Goal: Task Accomplishment & Management: Use online tool/utility

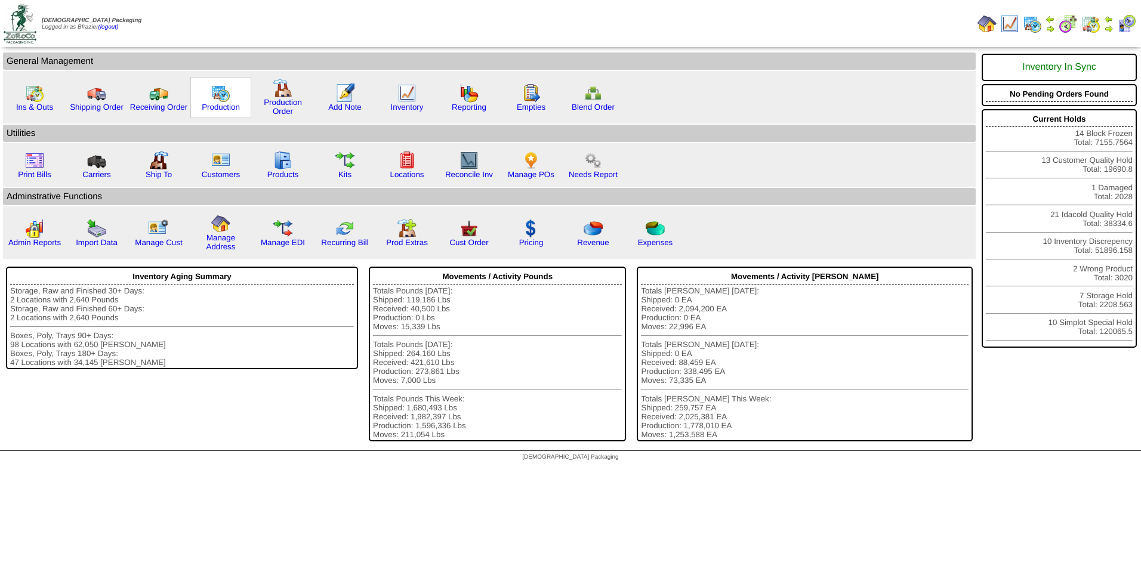
click at [225, 98] on img at bounding box center [220, 93] width 19 height 19
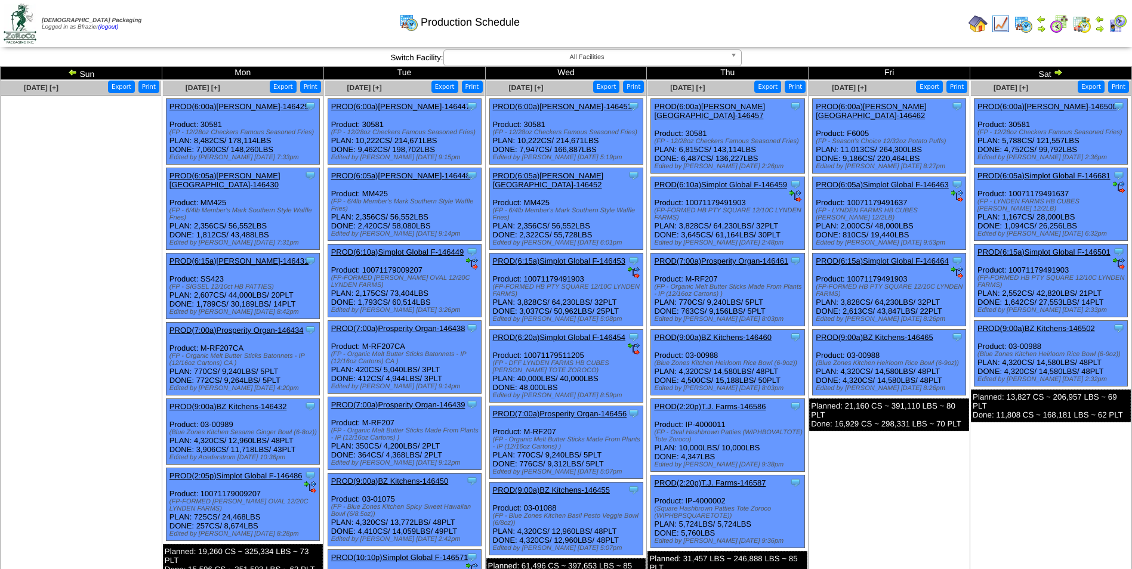
click at [1060, 72] on img at bounding box center [1058, 72] width 10 height 10
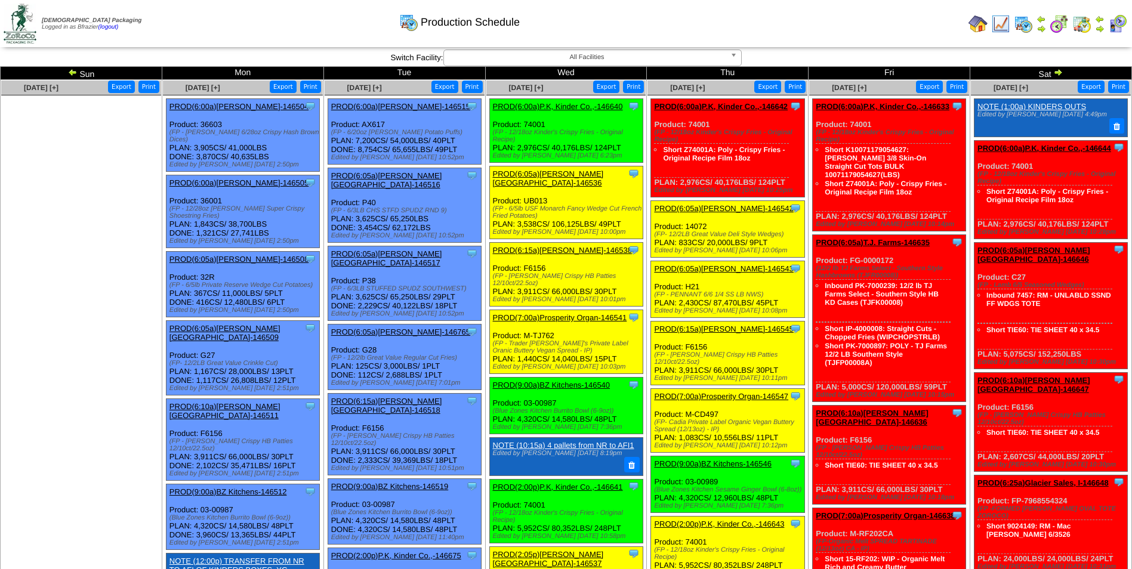
click at [565, 172] on link "PROD(6:05a)[PERSON_NAME][GEOGRAPHIC_DATA]-146536" at bounding box center [548, 178] width 111 height 18
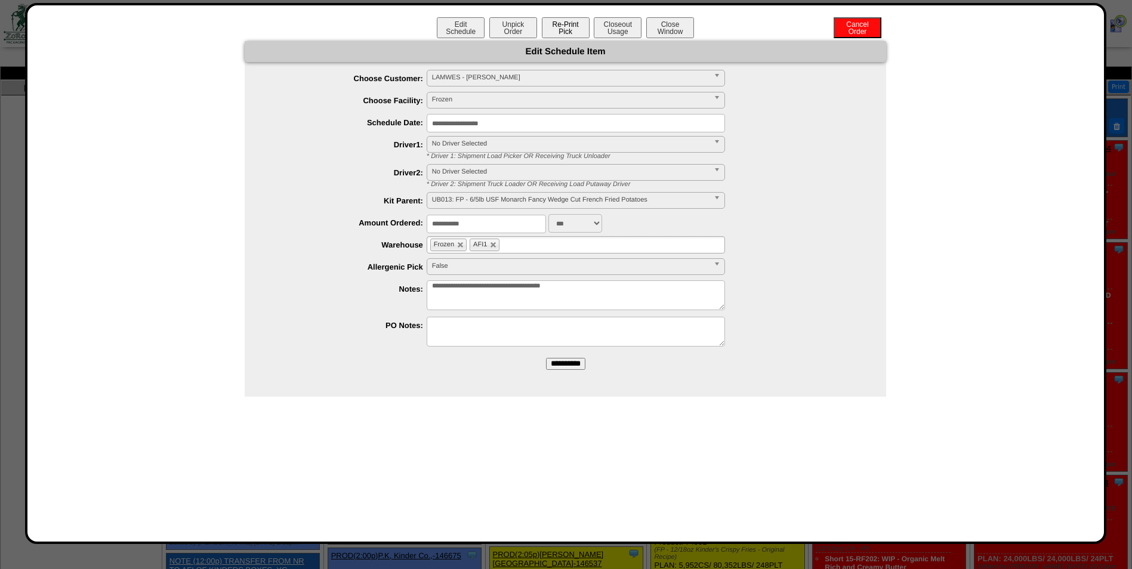
click at [564, 26] on button "Re-Print Pick" at bounding box center [566, 27] width 48 height 21
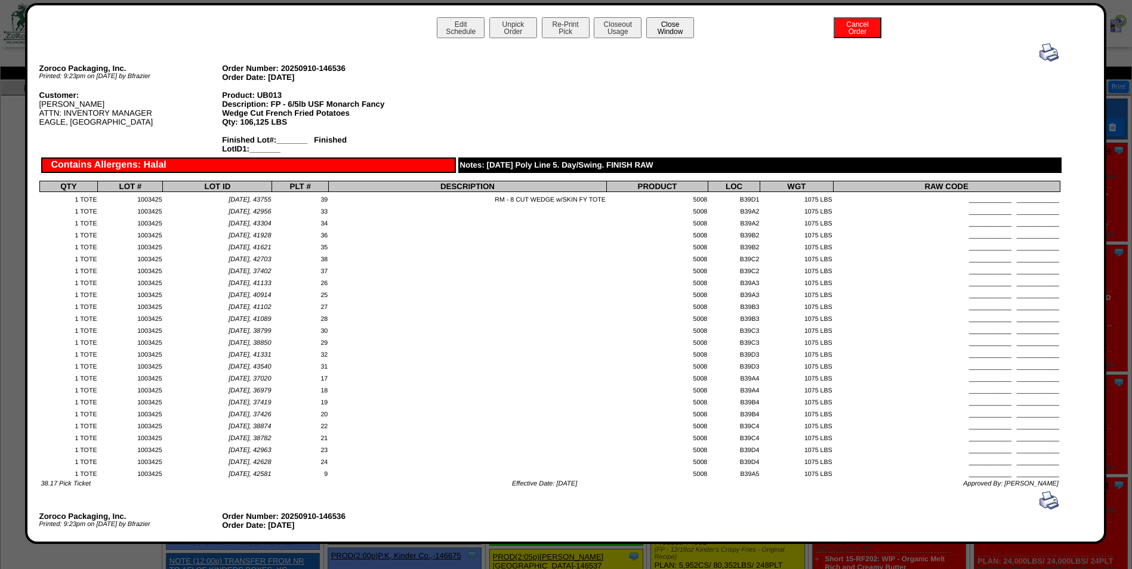
click at [657, 26] on button "Close Window" at bounding box center [670, 27] width 48 height 21
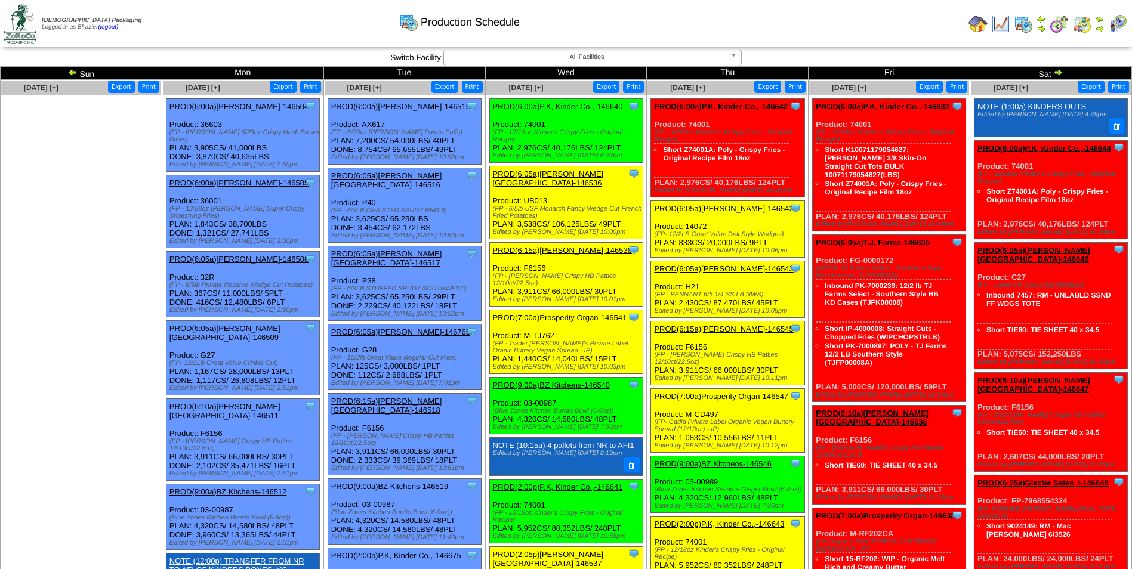
click at [1001, 24] on img at bounding box center [1000, 23] width 19 height 19
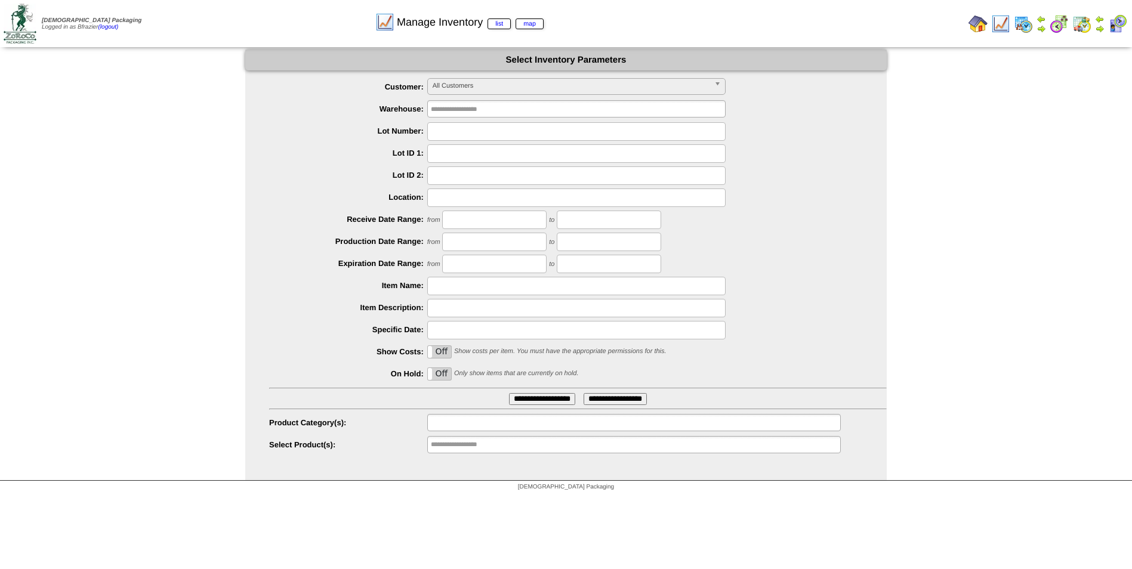
click at [446, 425] on input "text" at bounding box center [469, 422] width 76 height 15
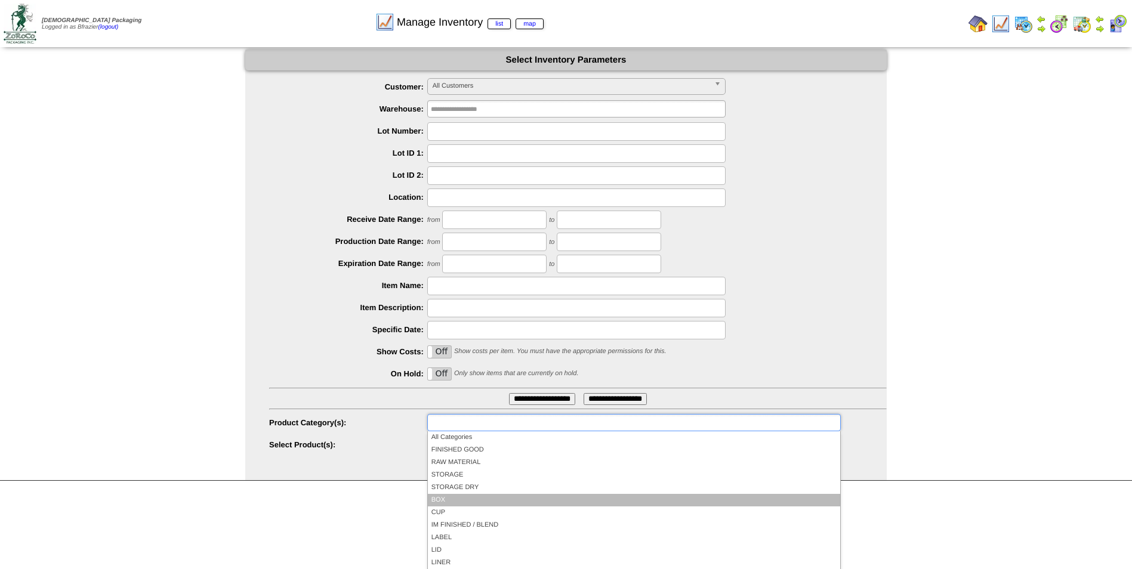
click at [450, 496] on li "BOX" at bounding box center [634, 500] width 412 height 13
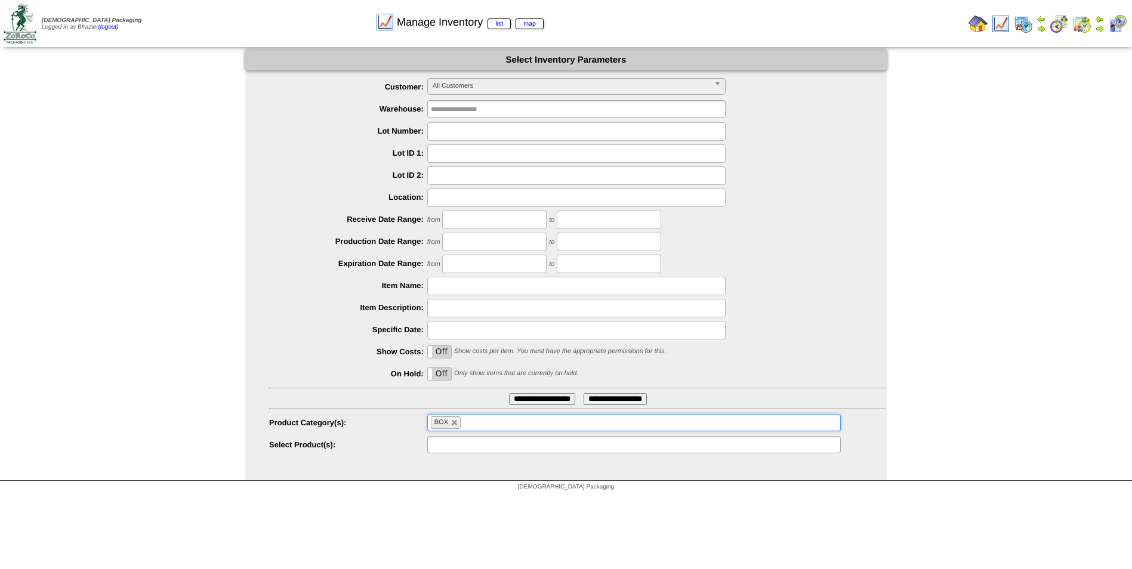
click at [454, 449] on input "text" at bounding box center [469, 444] width 76 height 15
type input "*"
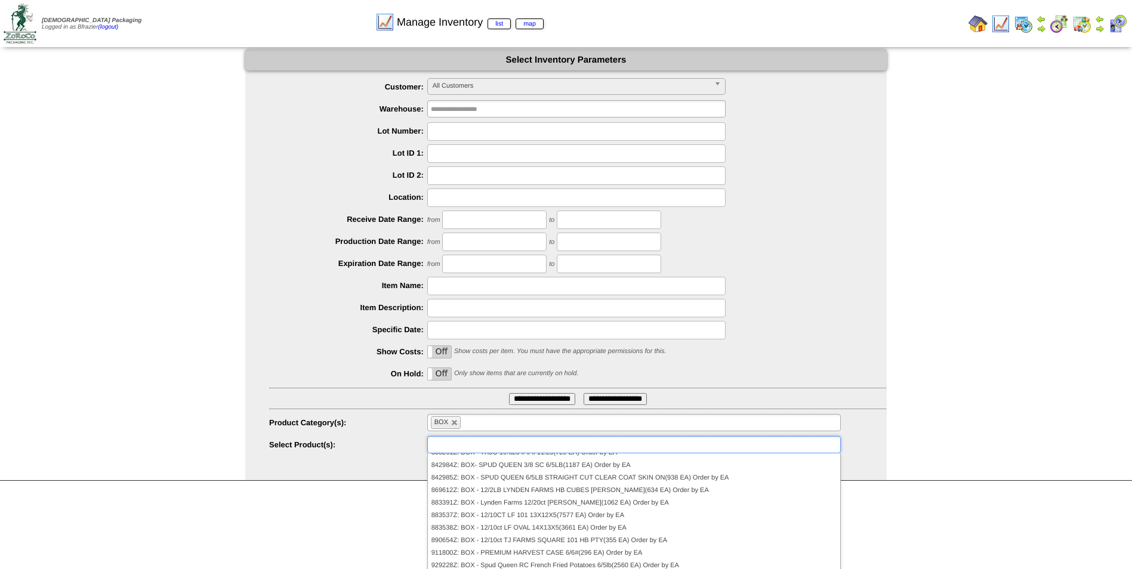
scroll to position [113, 0]
click at [1026, 21] on img at bounding box center [1023, 23] width 19 height 19
type input "**********"
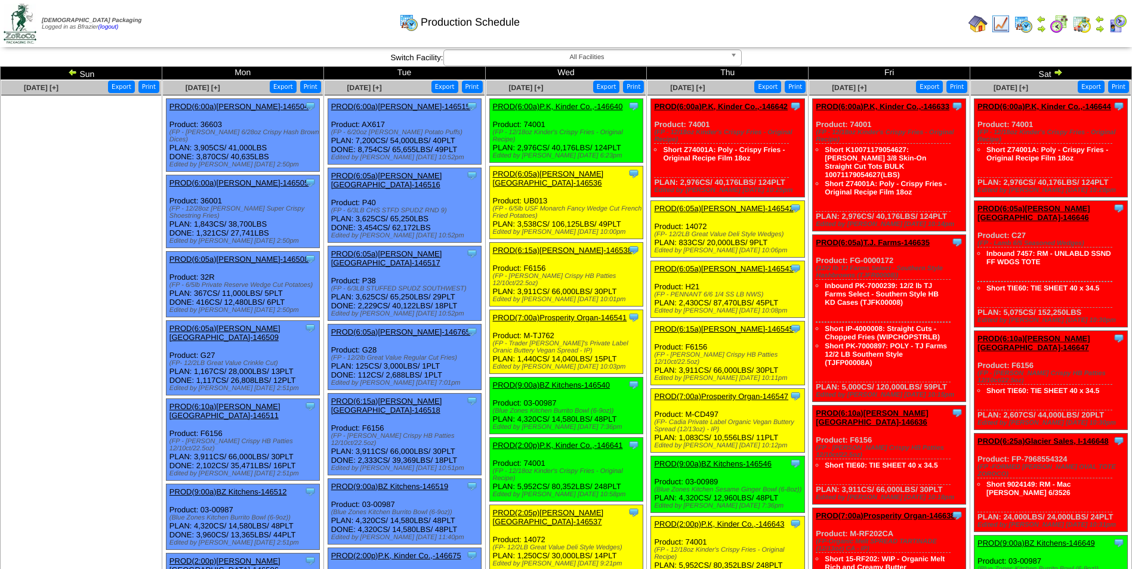
click at [561, 172] on link "PROD(6:05a)Lamb-Weston-146536" at bounding box center [548, 178] width 111 height 18
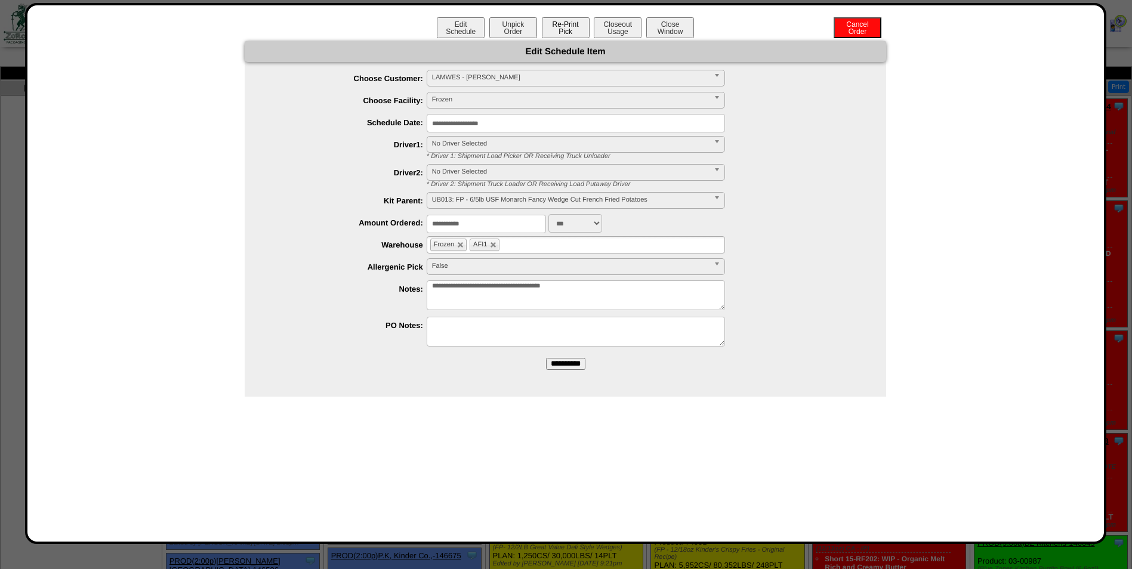
click at [564, 29] on button "Re-Print Pick" at bounding box center [566, 27] width 48 height 21
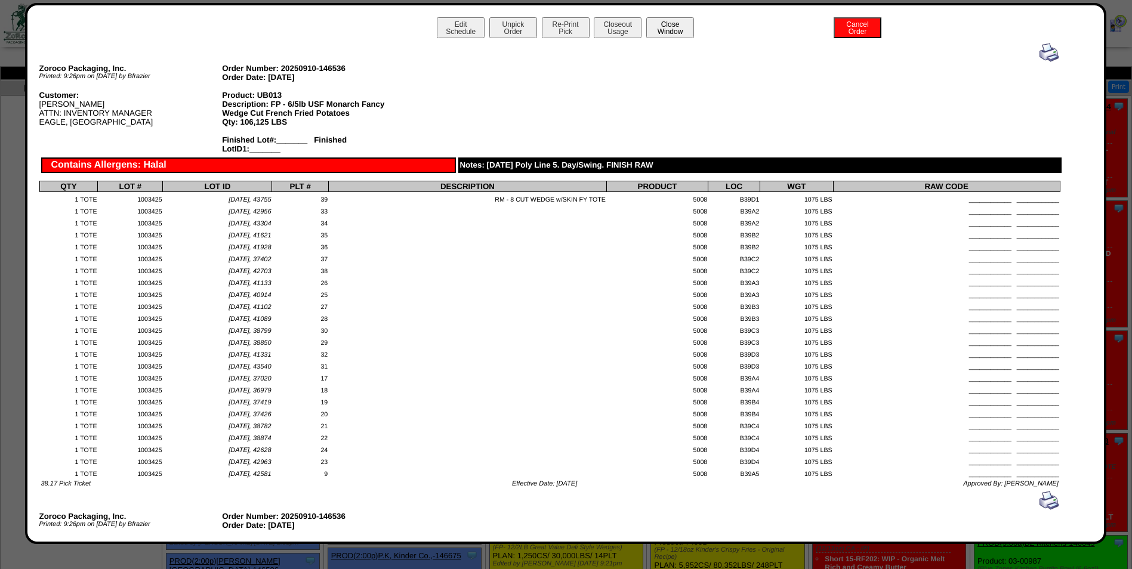
click at [667, 27] on button "Close Window" at bounding box center [670, 27] width 48 height 21
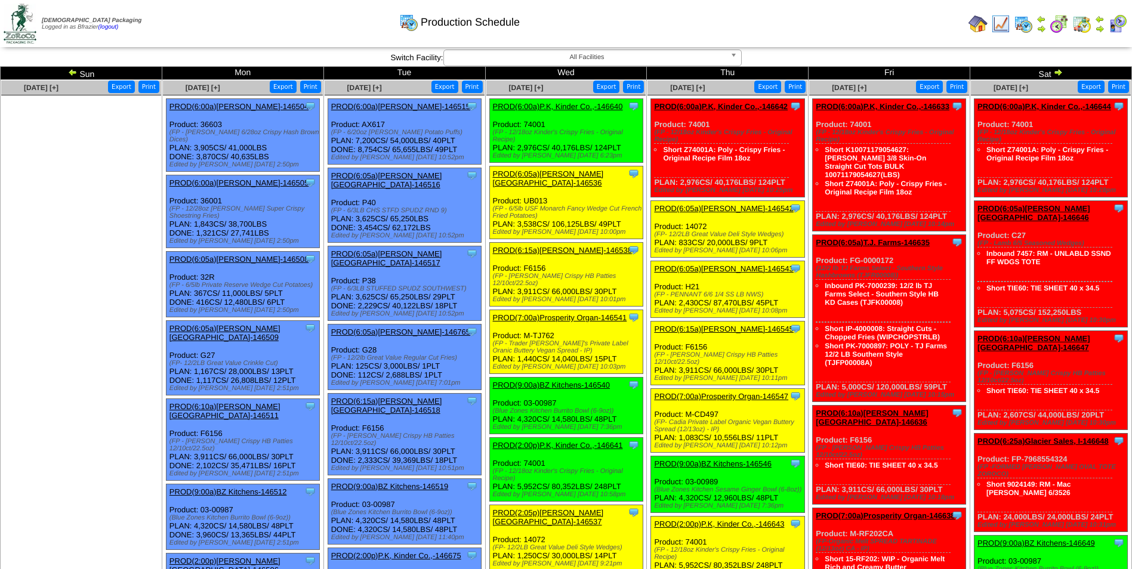
click at [1001, 23] on img at bounding box center [1000, 23] width 19 height 19
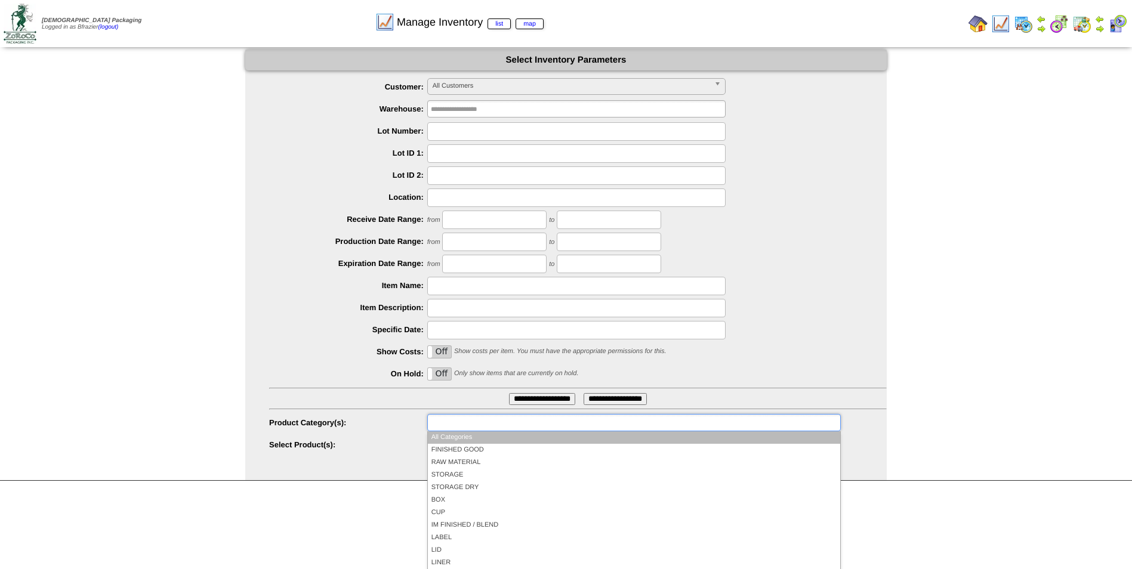
click at [456, 426] on input "text" at bounding box center [469, 422] width 76 height 15
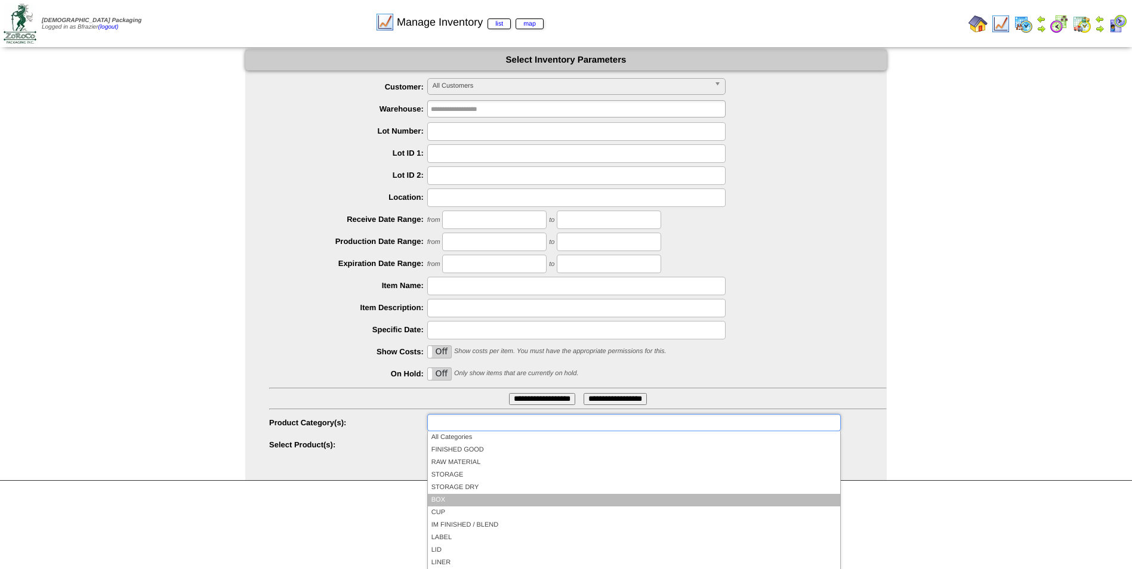
click at [449, 497] on li "BOX" at bounding box center [634, 500] width 412 height 13
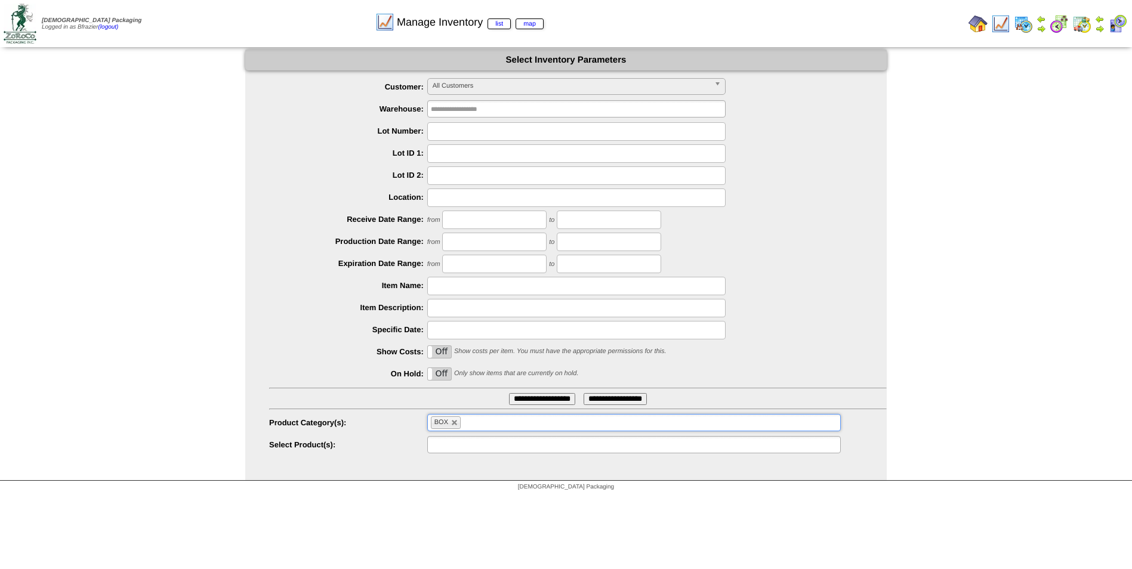
click at [448, 446] on input "text" at bounding box center [469, 444] width 76 height 15
type input "*"
type input "**********"
click at [533, 399] on input "**********" at bounding box center [542, 399] width 66 height 12
click at [525, 397] on input "**********" at bounding box center [542, 399] width 66 height 12
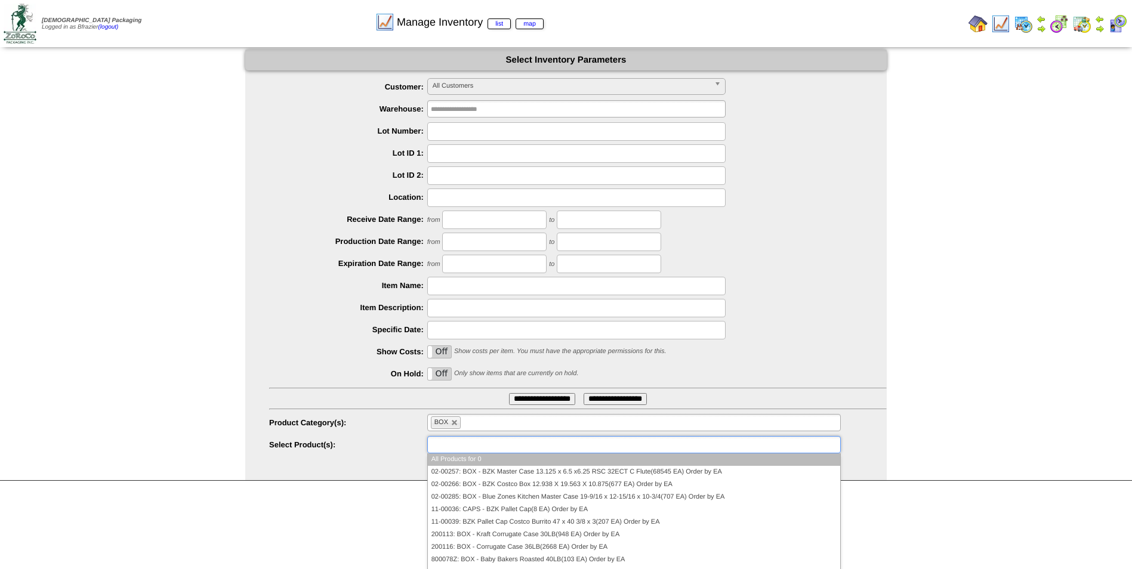
click at [474, 447] on input "text" at bounding box center [469, 444] width 76 height 15
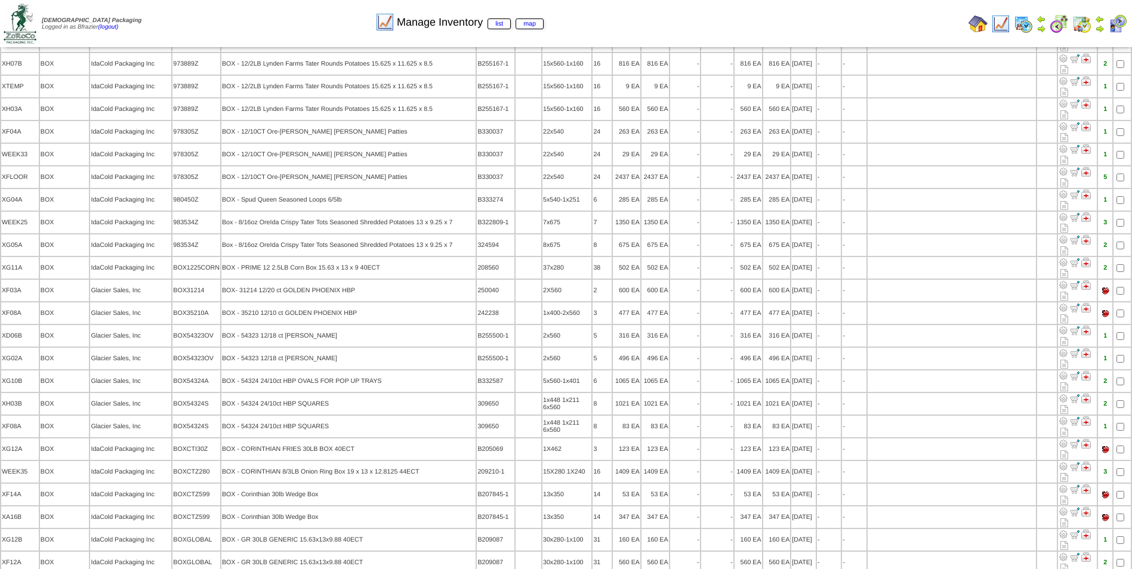
scroll to position [1014, 0]
